Goal: Complete application form

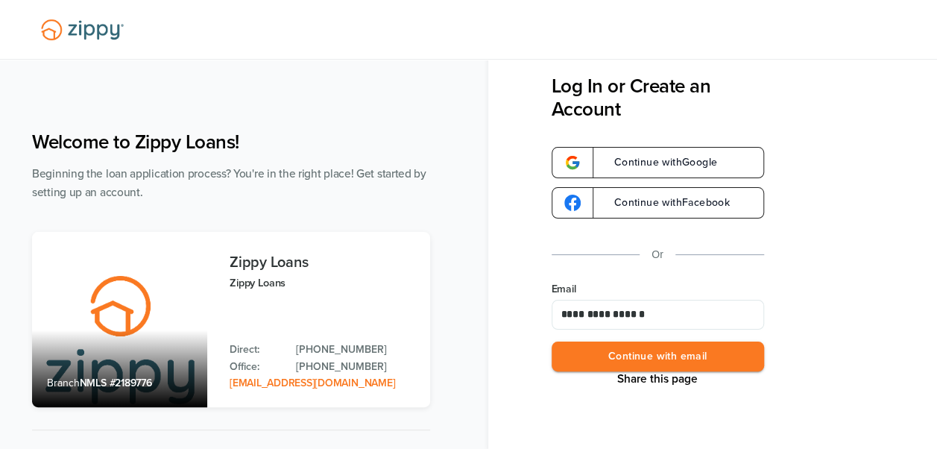
click at [619, 361] on button "Continue with email" at bounding box center [657, 356] width 212 height 31
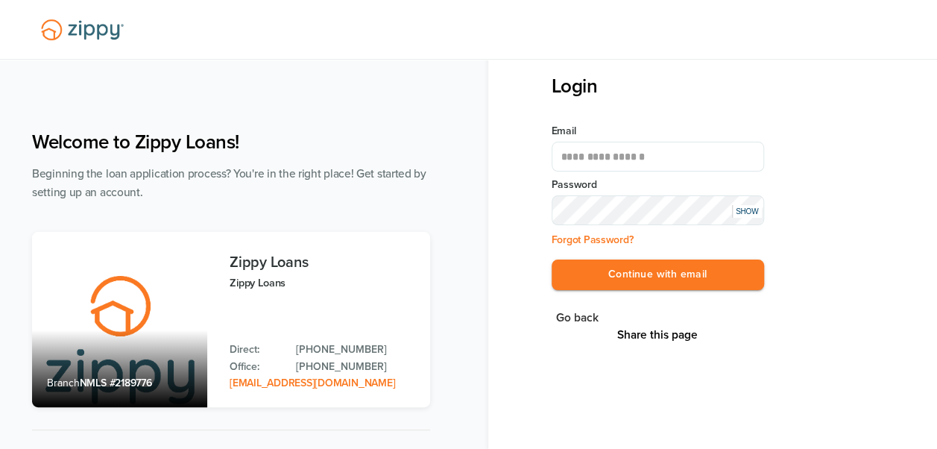
click at [739, 215] on div "SHOW" at bounding box center [747, 211] width 30 height 13
click at [679, 270] on button "Continue with email" at bounding box center [657, 274] width 212 height 31
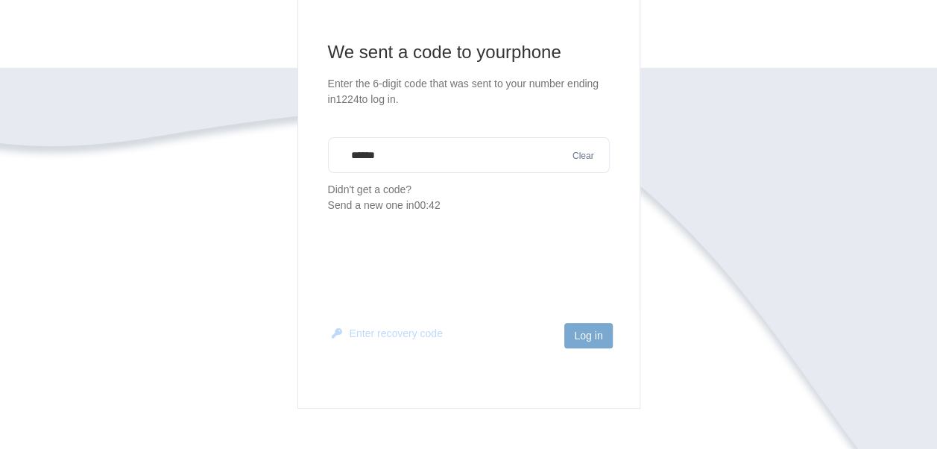
scroll to position [168, 0]
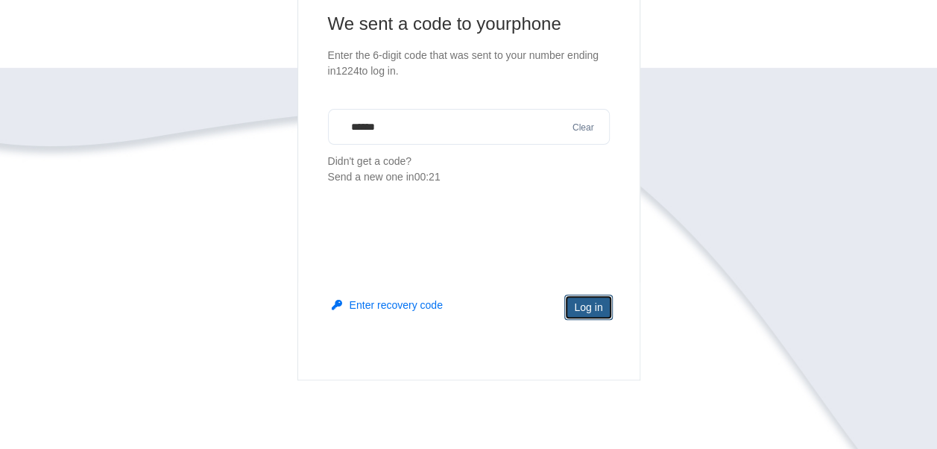
click at [582, 297] on button "Log in" at bounding box center [588, 306] width 48 height 25
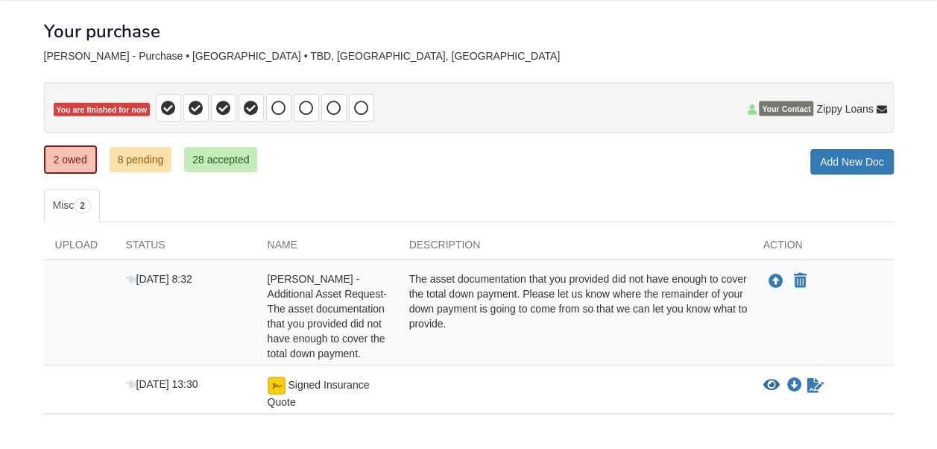
scroll to position [104, 0]
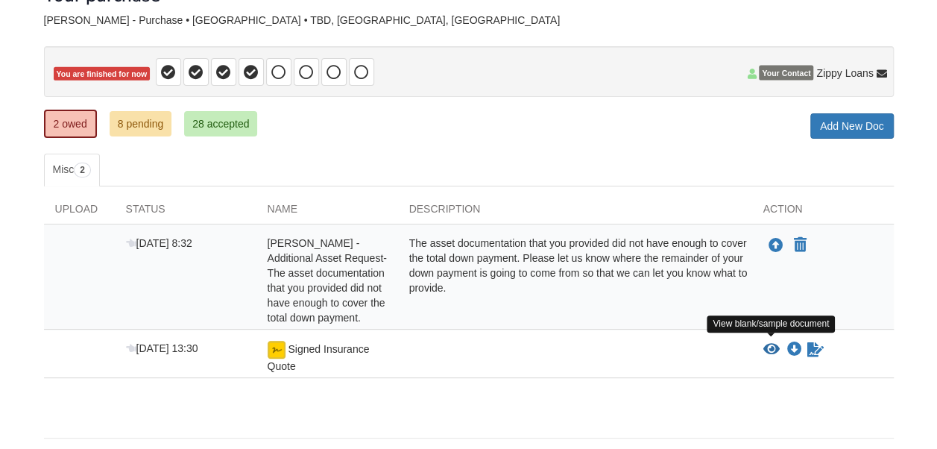
click at [770, 343] on icon "View Signed Insurance Quote" at bounding box center [771, 349] width 16 height 15
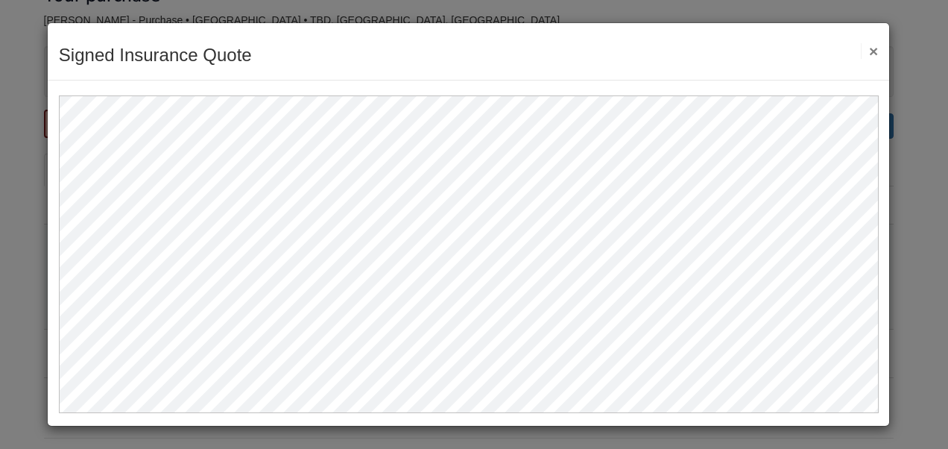
click at [875, 54] on button "×" at bounding box center [869, 51] width 17 height 16
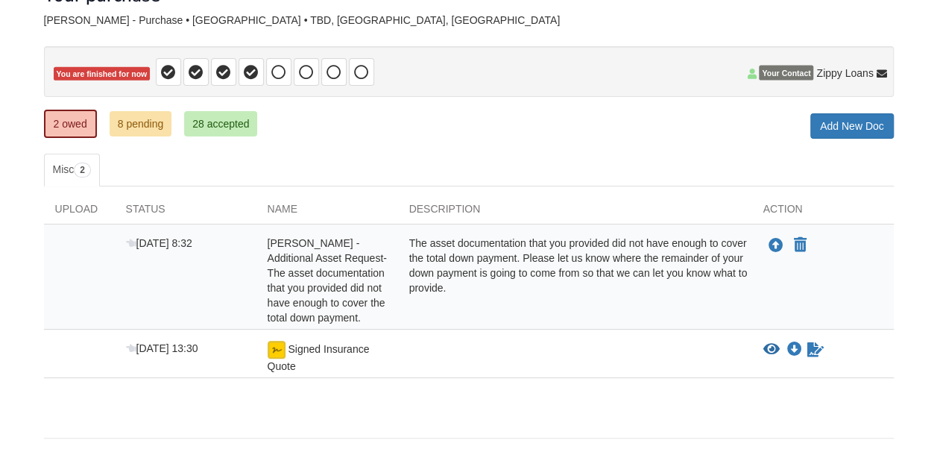
click at [481, 364] on div at bounding box center [575, 357] width 354 height 33
click at [820, 344] on icon "Sign Form" at bounding box center [815, 349] width 16 height 15
click at [814, 344] on icon "Sign Form" at bounding box center [815, 349] width 16 height 15
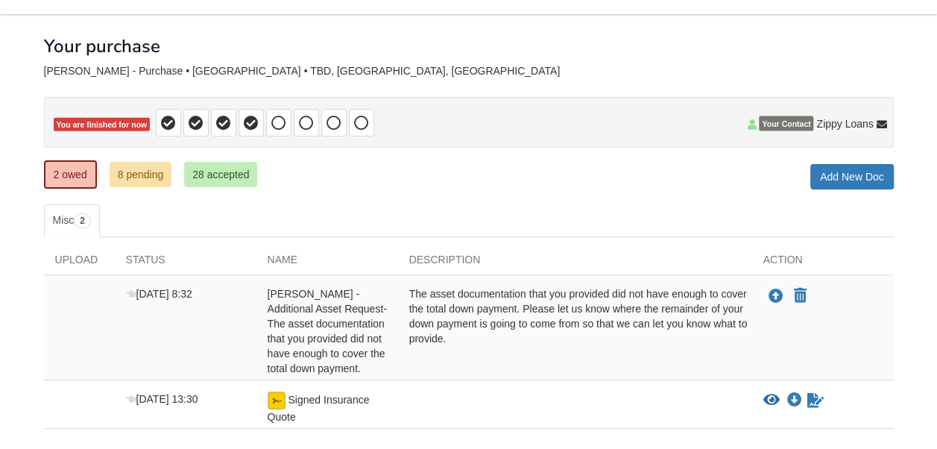
scroll to position [67, 0]
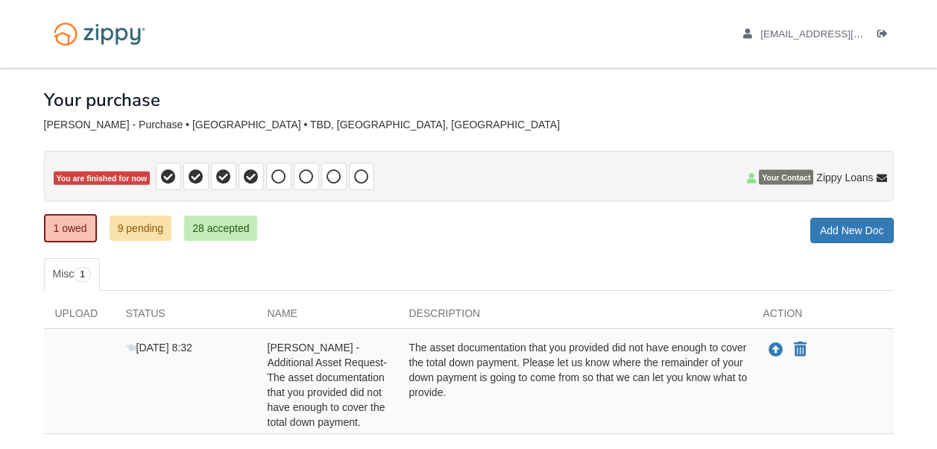
scroll to position [67, 0]
